Goal: Information Seeking & Learning: Learn about a topic

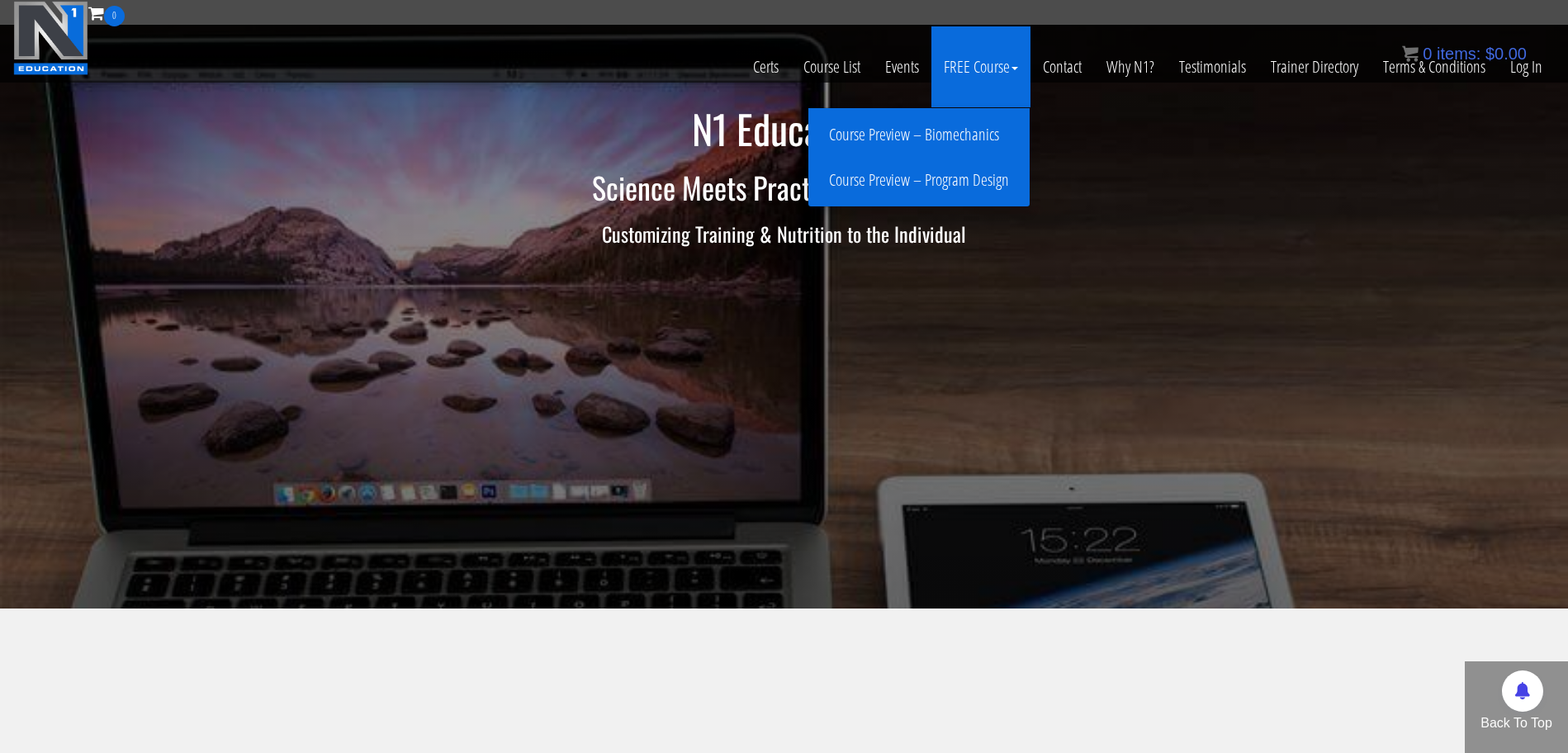
click at [933, 177] on link "Course Preview – Program Design" at bounding box center [919, 181] width 213 height 29
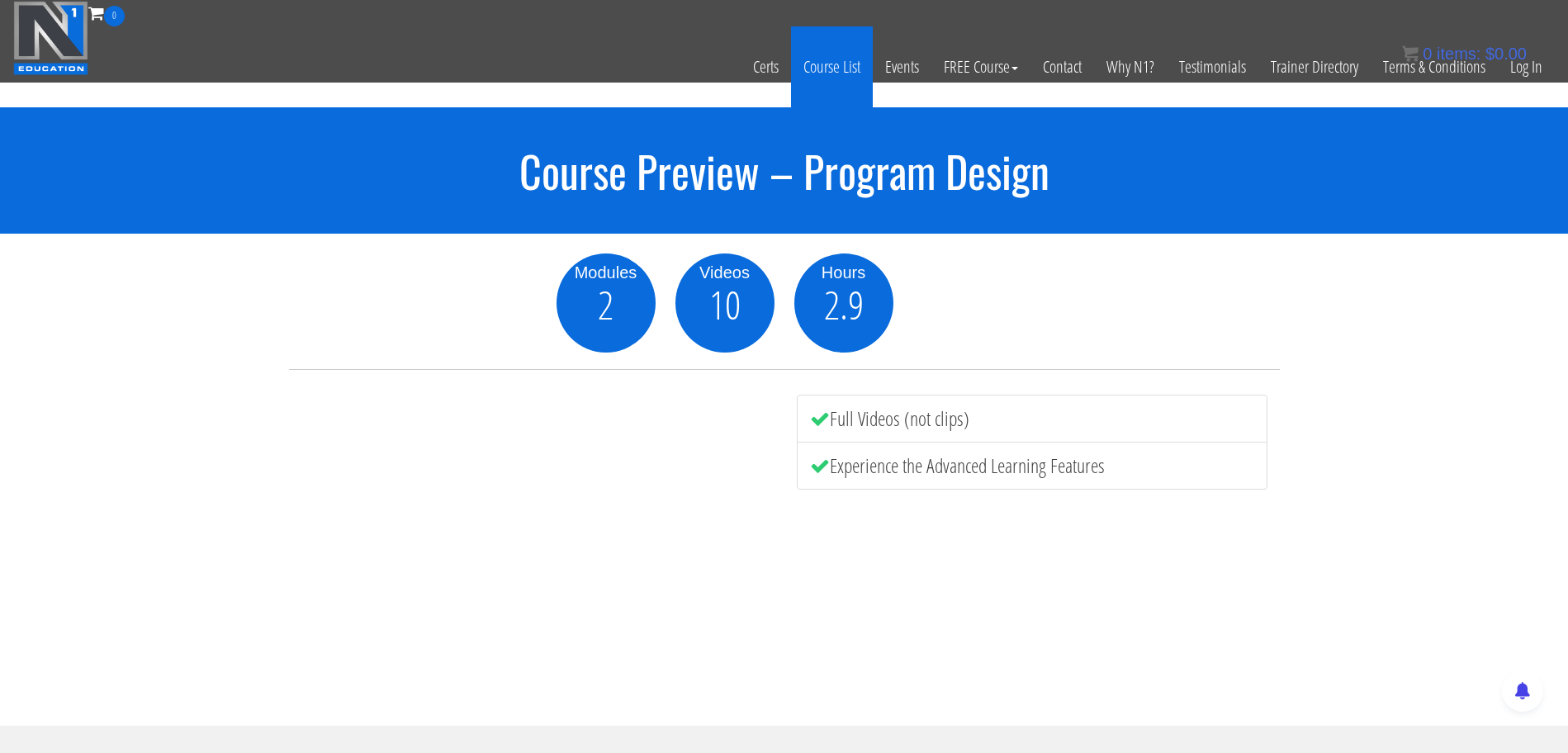
click at [841, 81] on link "Course List" at bounding box center [832, 67] width 82 height 81
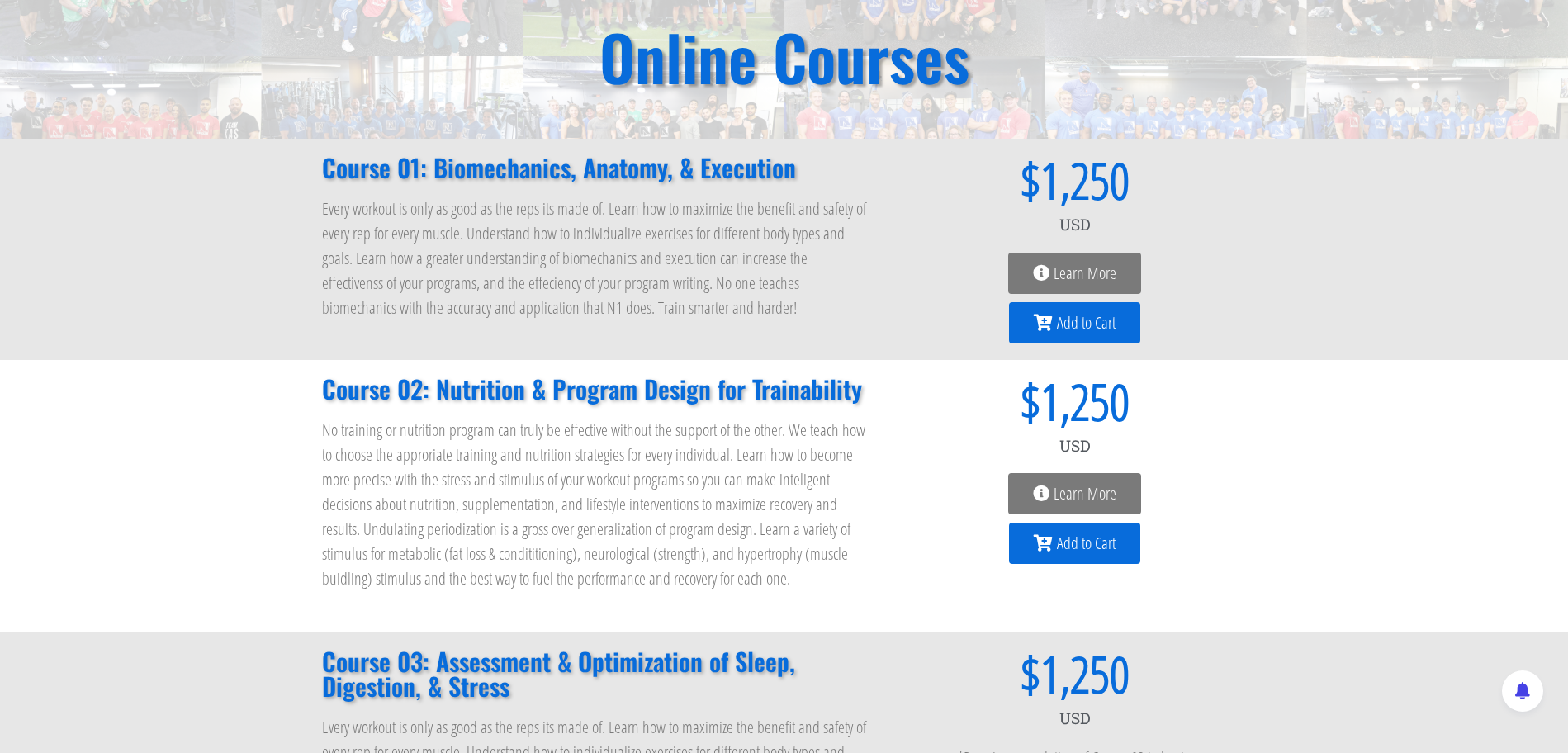
scroll to position [133, 0]
click at [1040, 498] on icon at bounding box center [1041, 495] width 16 height 16
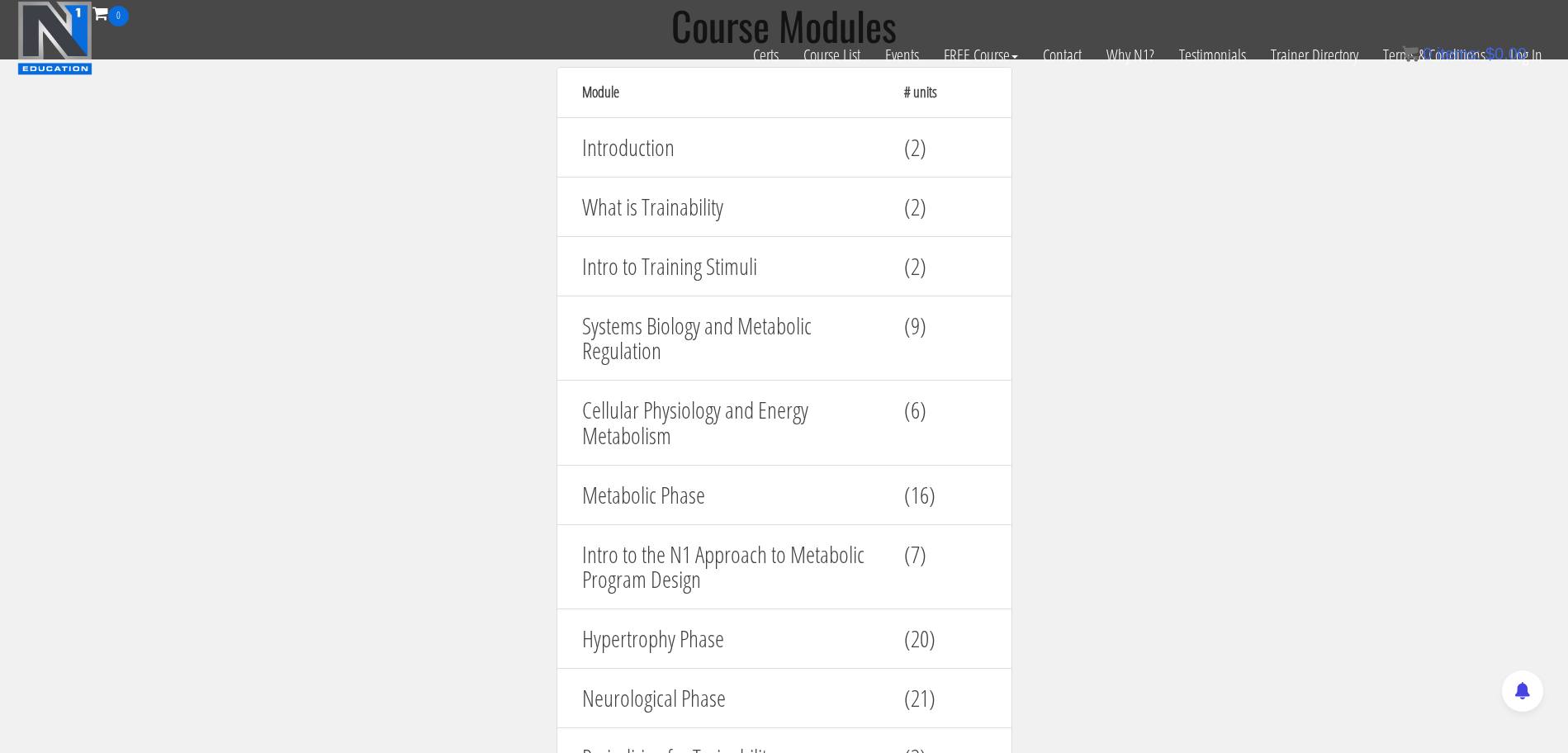
scroll to position [1667, 0]
click at [923, 495] on h4 "(16)" at bounding box center [945, 498] width 83 height 26
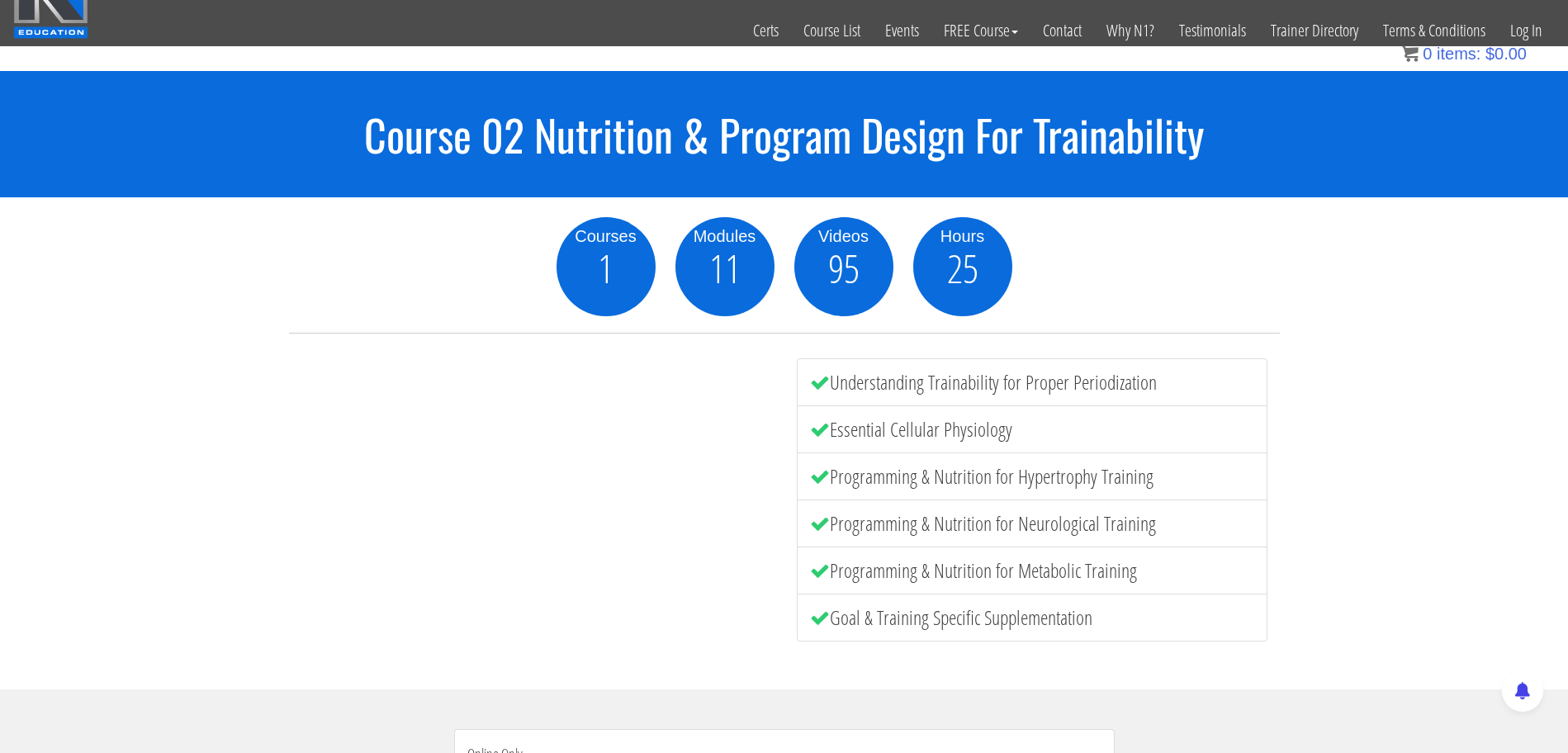
scroll to position [0, 0]
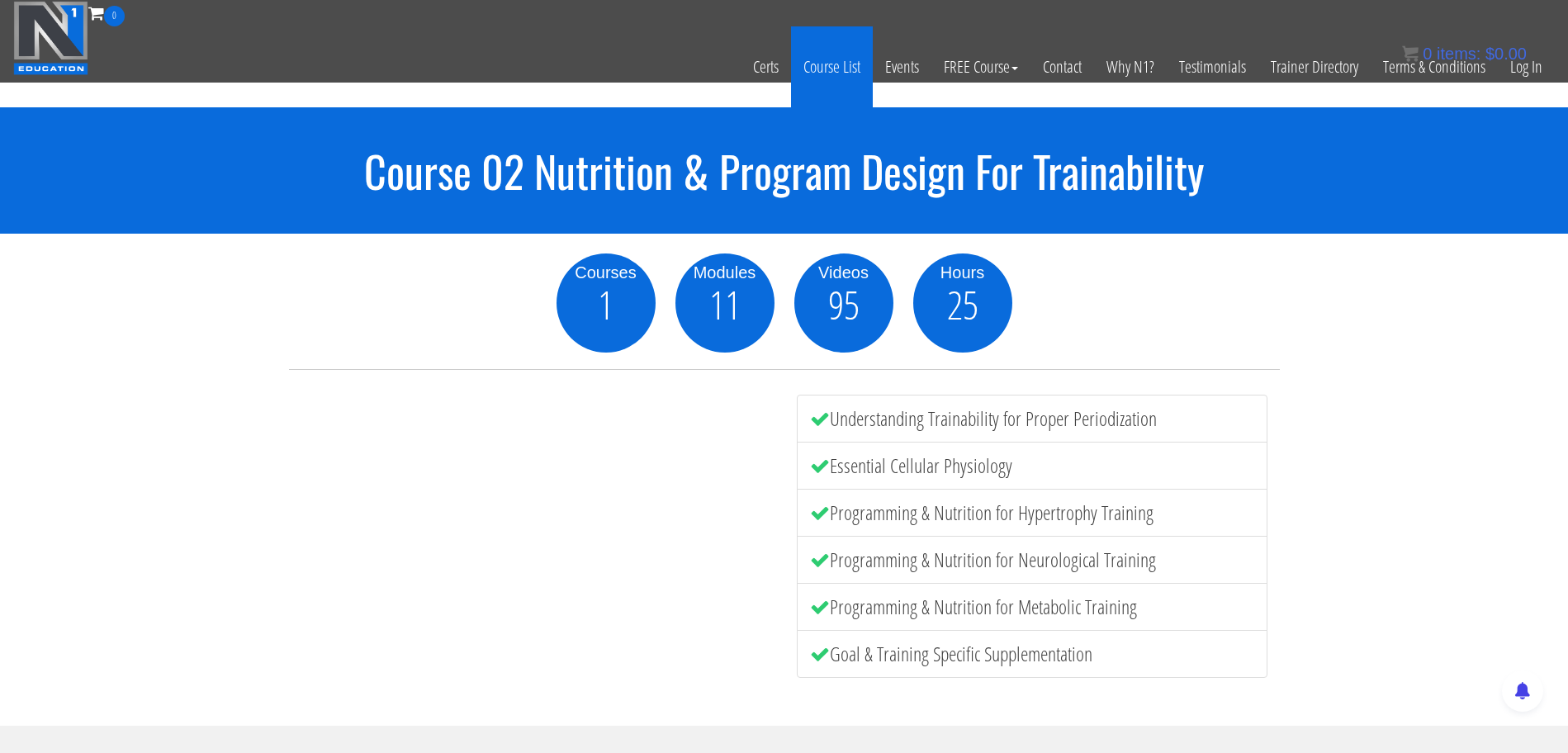
click at [813, 82] on link "Course List" at bounding box center [832, 67] width 82 height 81
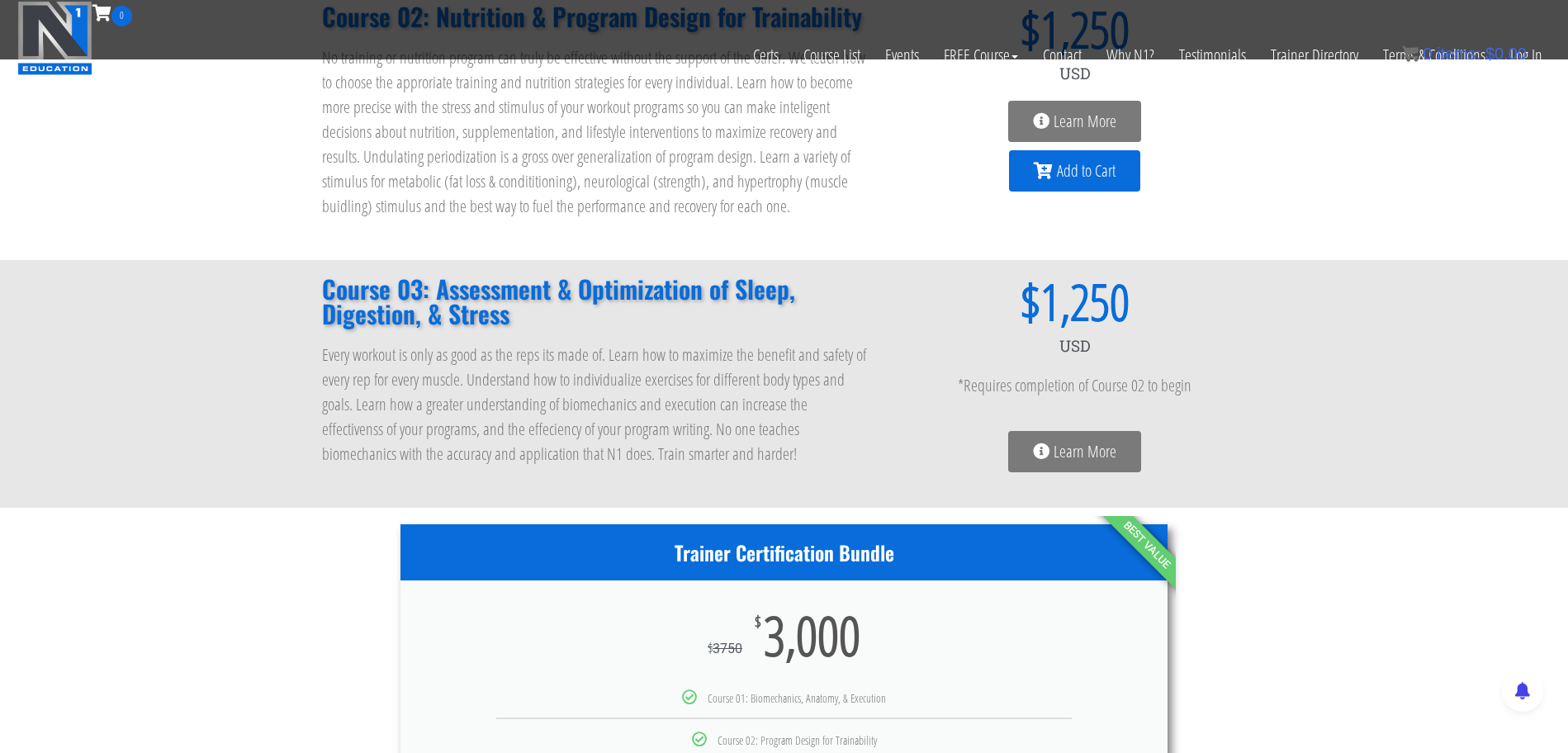
scroll to position [400, 0]
click at [1089, 452] on span "Learn More" at bounding box center [1084, 451] width 63 height 16
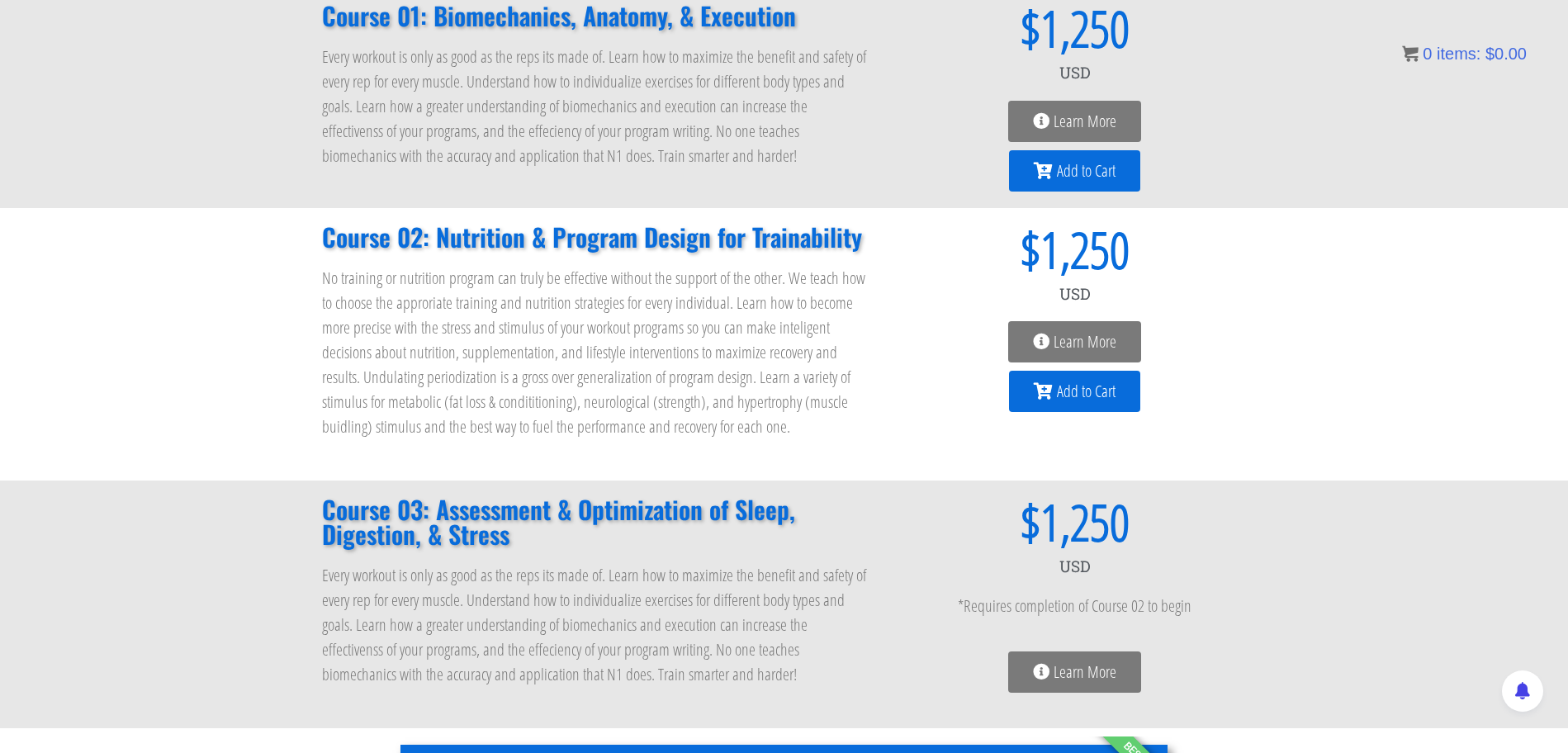
scroll to position [23, 0]
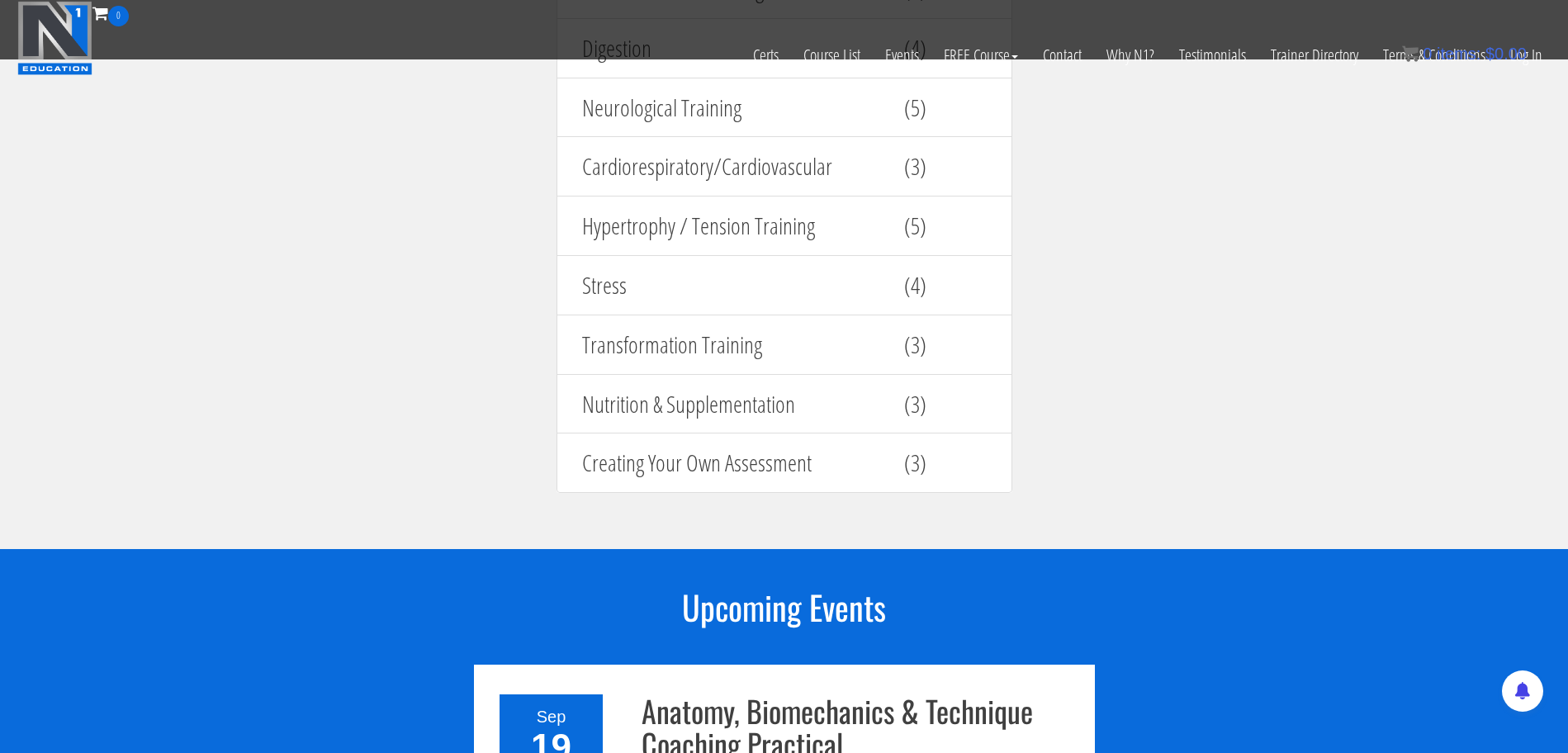
scroll to position [2101, 0]
